Goal: Transaction & Acquisition: Purchase product/service

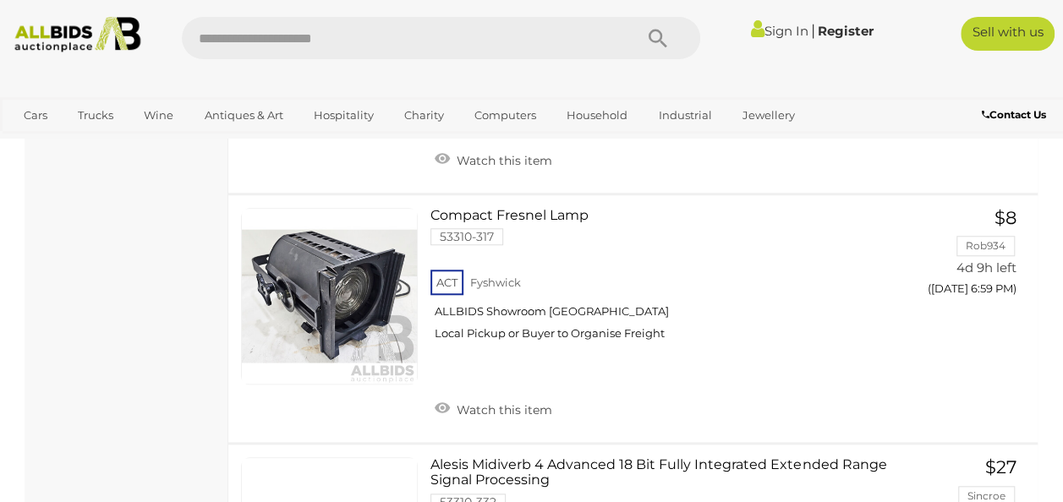
scroll to position [3814, 0]
click at [484, 12] on div "Sign In |" at bounding box center [531, 31] width 1063 height 63
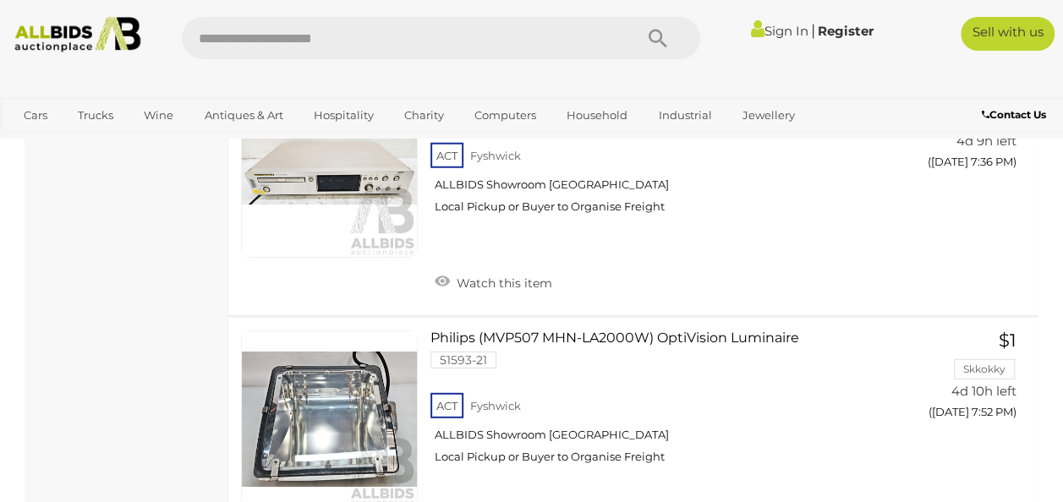
scroll to position [11726, 0]
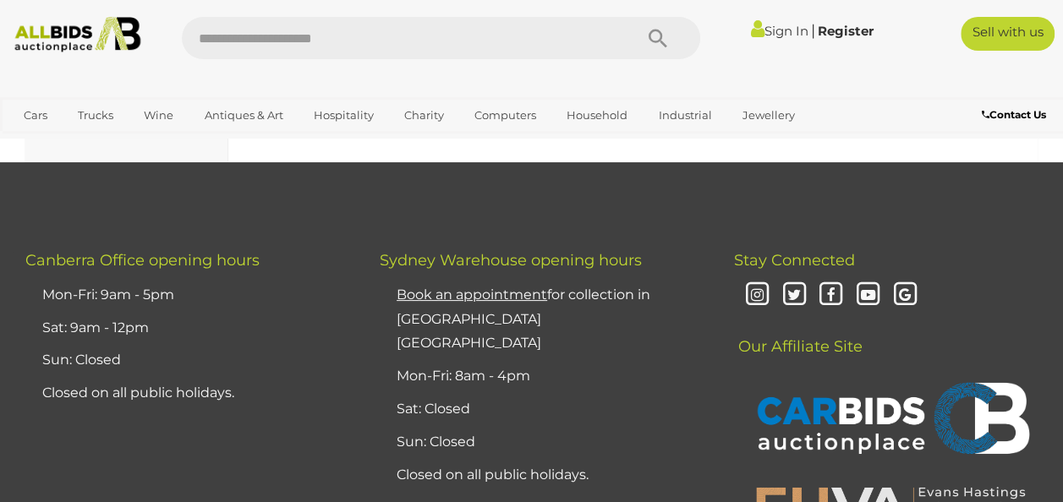
click at [331, 109] on link "2" at bounding box center [341, 92] width 34 height 34
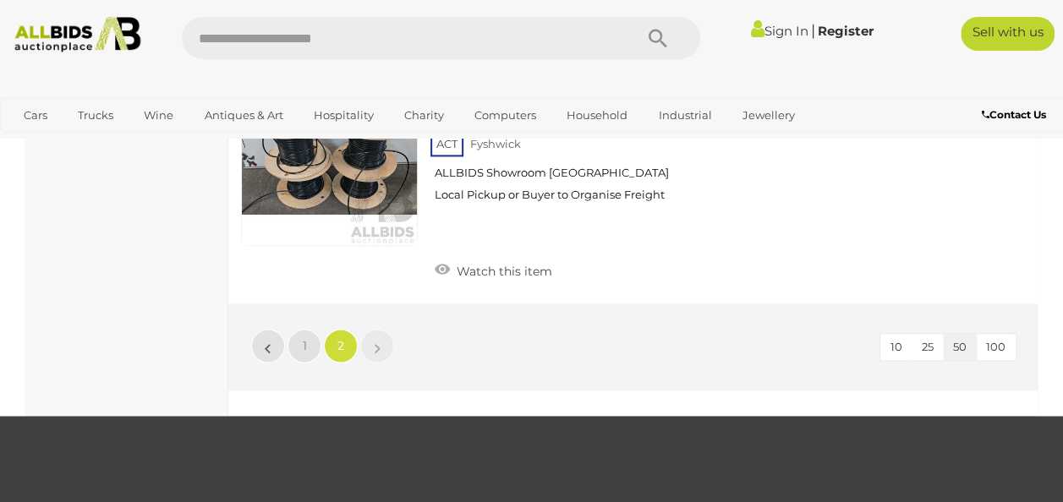
scroll to position [1070, 0]
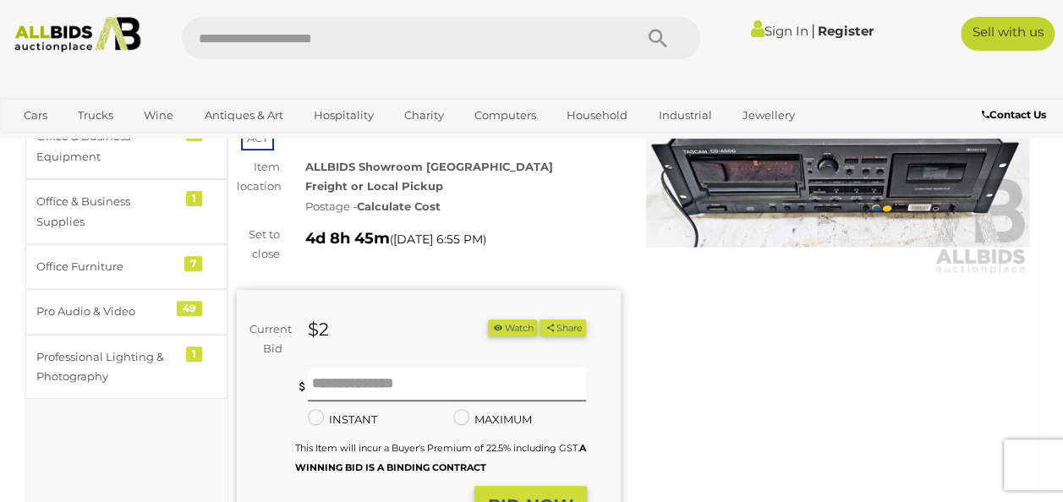
scroll to position [36, 0]
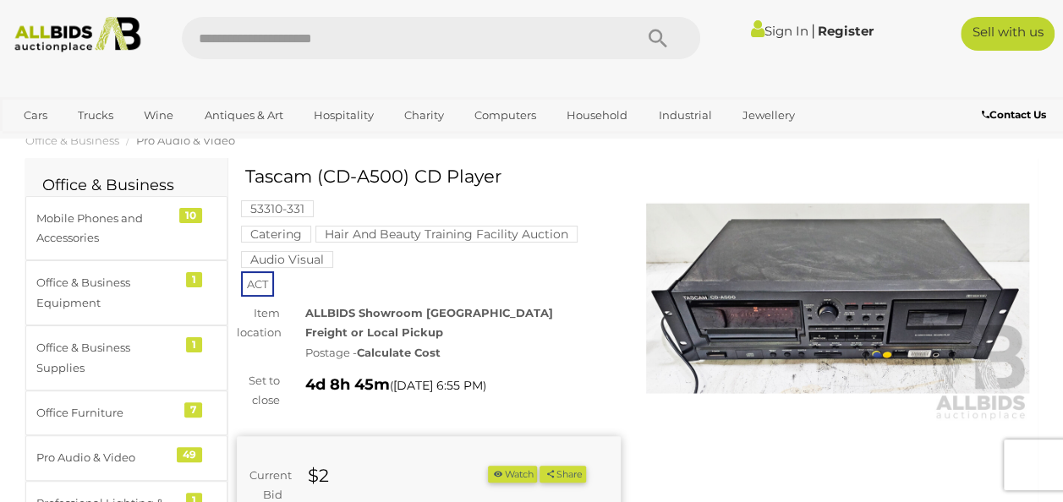
click at [876, 343] on img at bounding box center [838, 298] width 384 height 247
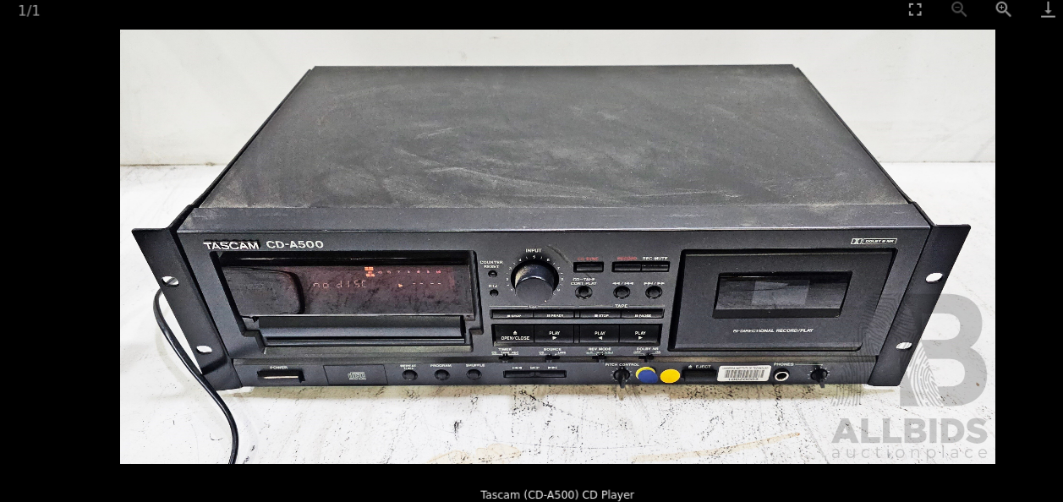
scroll to position [32, 0]
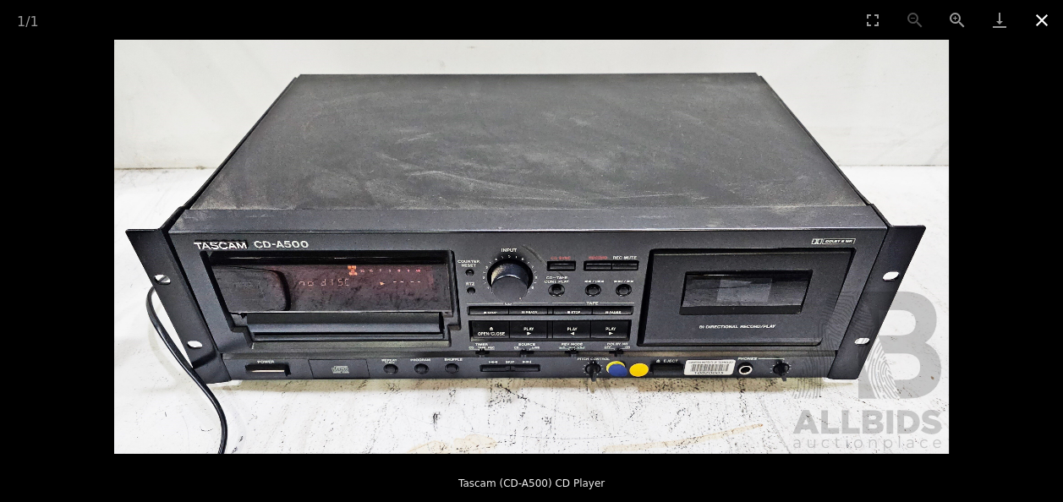
click at [1035, 11] on button "Close gallery" at bounding box center [1041, 20] width 42 height 40
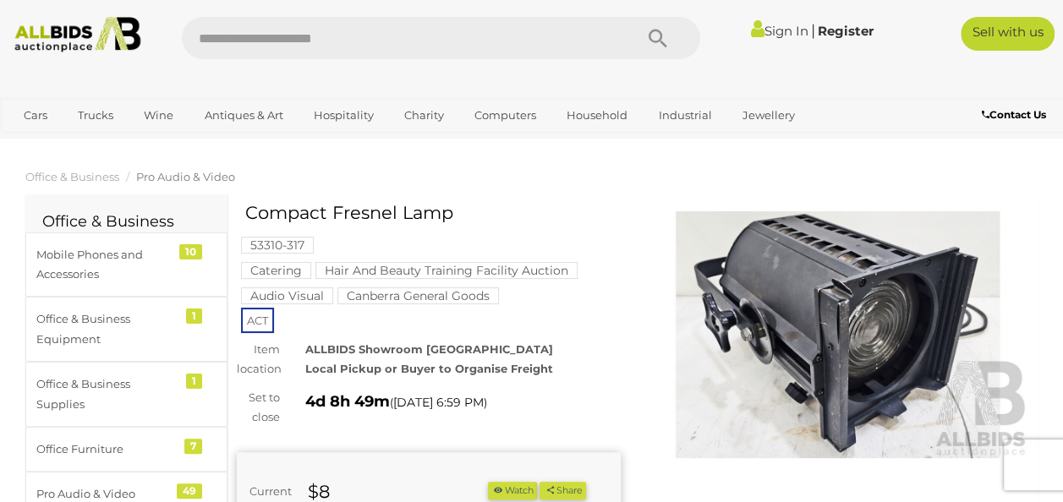
click at [499, 291] on div "Canberra General Goods" at bounding box center [420, 296] width 166 height 21
click at [704, 252] on img at bounding box center [838, 334] width 384 height 247
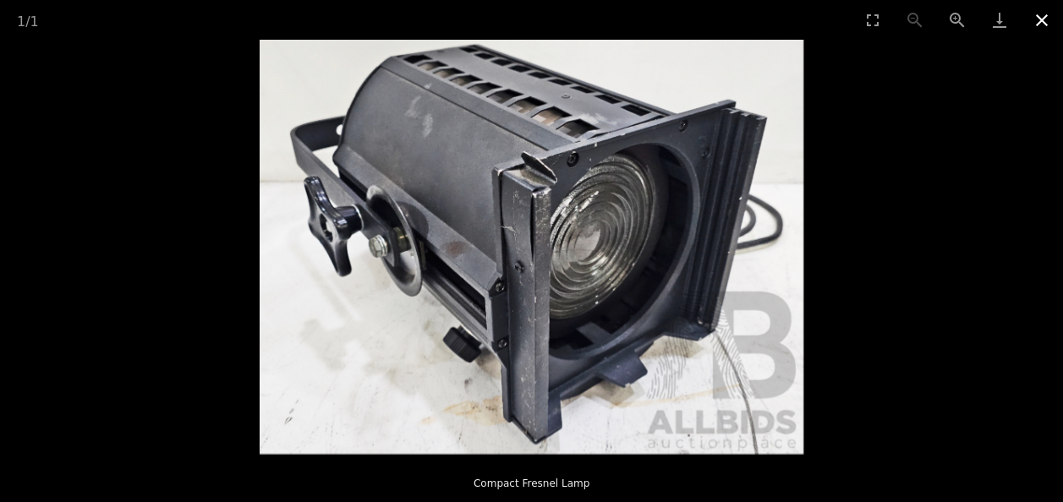
click at [1040, 17] on button "Close gallery" at bounding box center [1041, 20] width 42 height 40
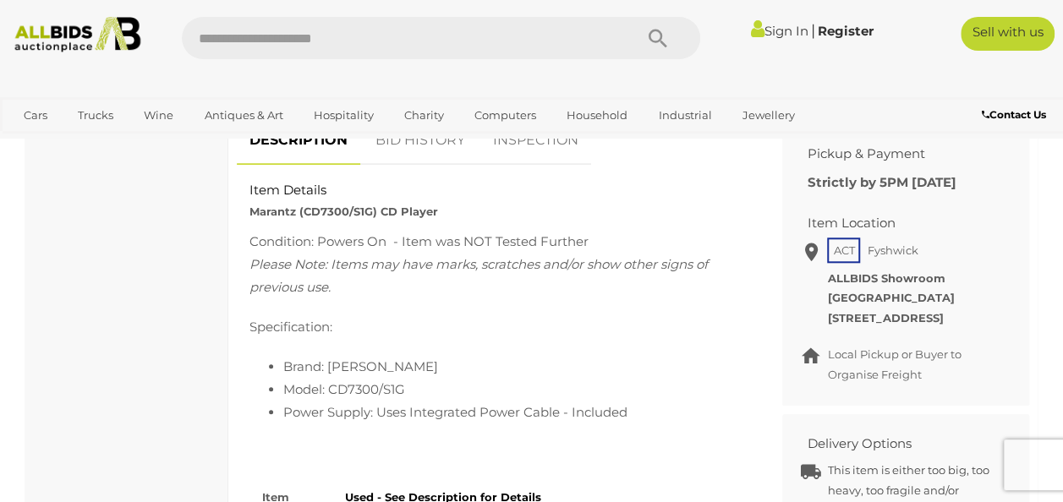
scroll to position [723, 0]
drag, startPoint x: 247, startPoint y: 221, endPoint x: 374, endPoint y: 220, distance: 127.7
click at [374, 220] on div "Item Details Marantz (CD7300/S1G) CD Player" at bounding box center [497, 203] width 520 height 40
copy strong "Marantz (CD7300/S1G)"
